Goal: Task Accomplishment & Management: Manage account settings

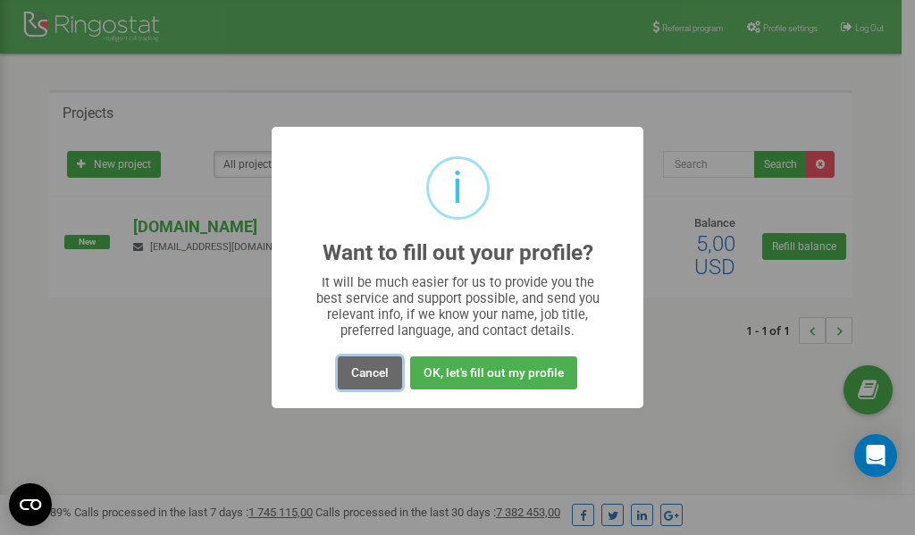
click at [356, 375] on button "Cancel" at bounding box center [370, 372] width 64 height 33
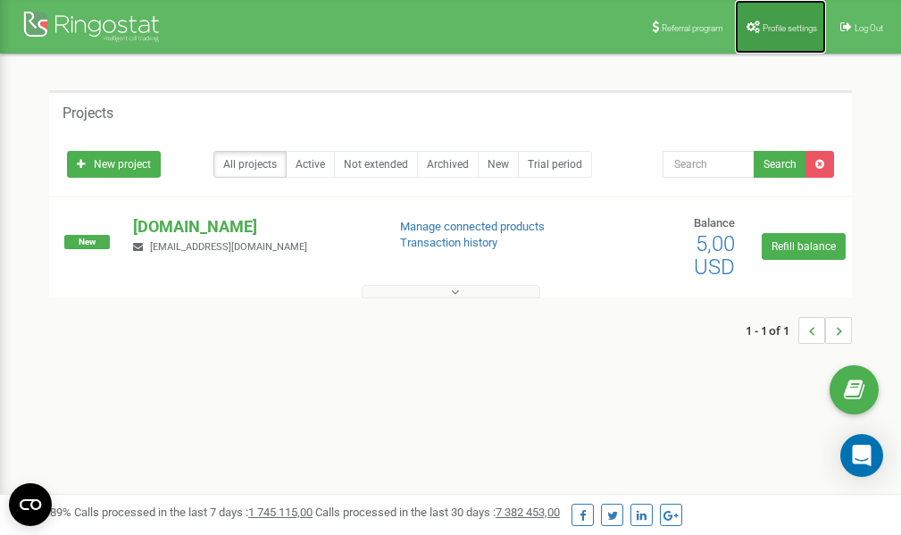
click at [791, 27] on span "Profile settings" at bounding box center [790, 28] width 54 height 10
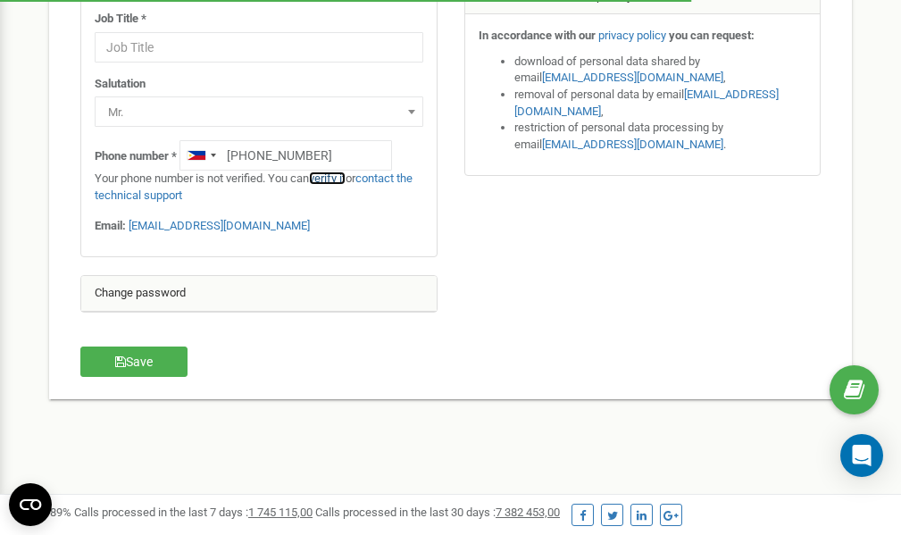
click at [332, 178] on link "verify it" at bounding box center [327, 177] width 37 height 13
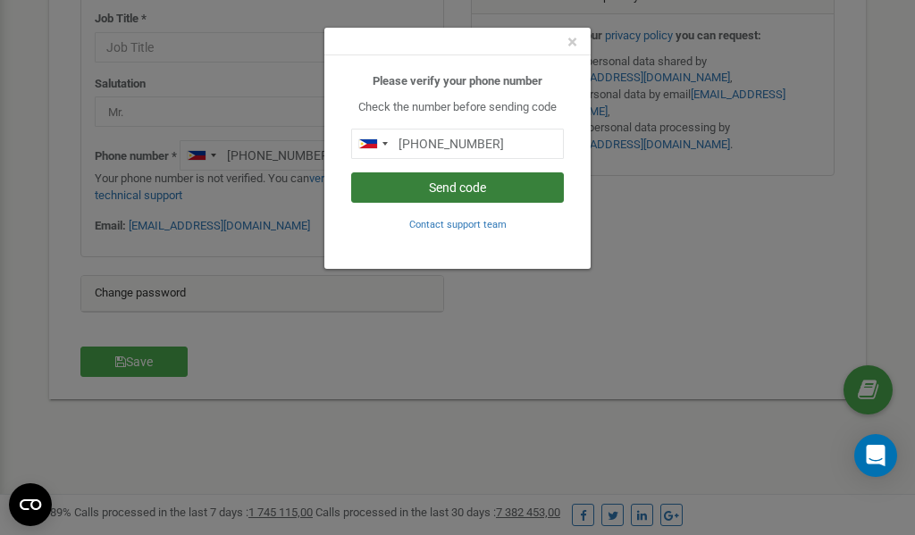
click at [434, 187] on button "Send code" at bounding box center [457, 187] width 213 height 30
